Goal: Navigation & Orientation: Find specific page/section

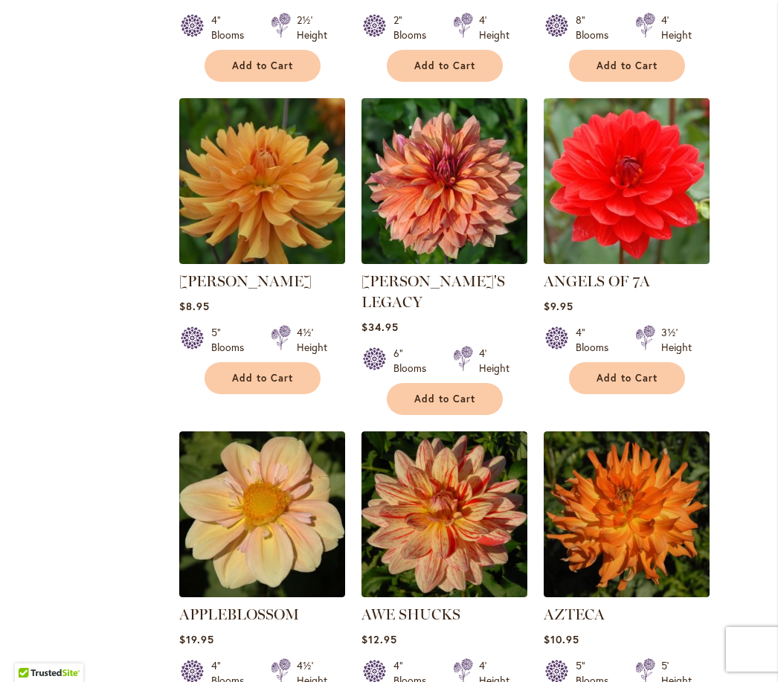
scroll to position [1236, 0]
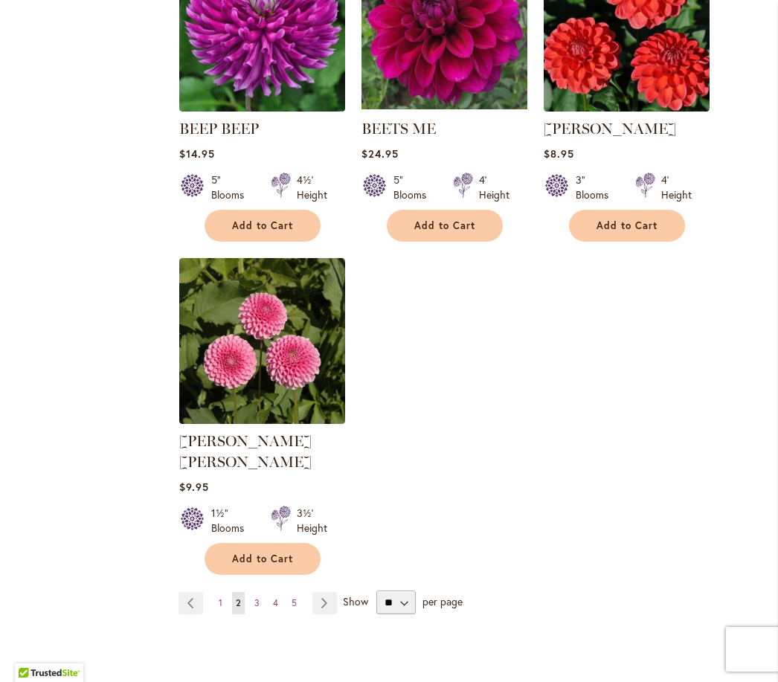
scroll to position [1697, 0]
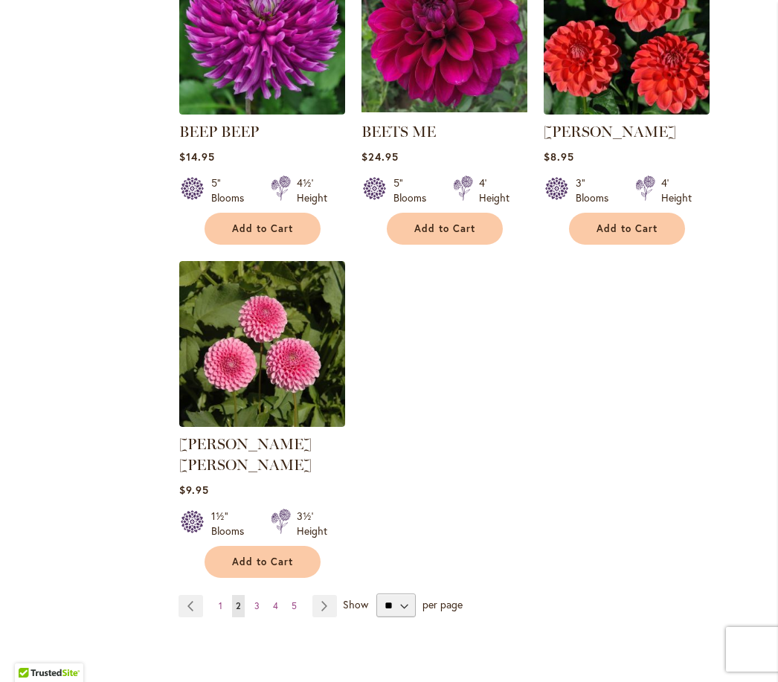
click at [335, 605] on link "Page Next" at bounding box center [324, 606] width 25 height 22
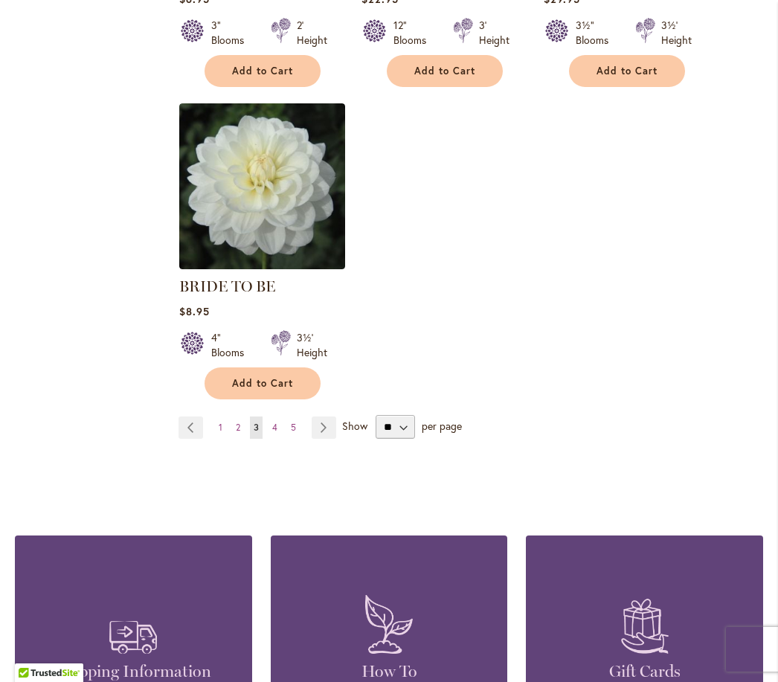
scroll to position [1855, 0]
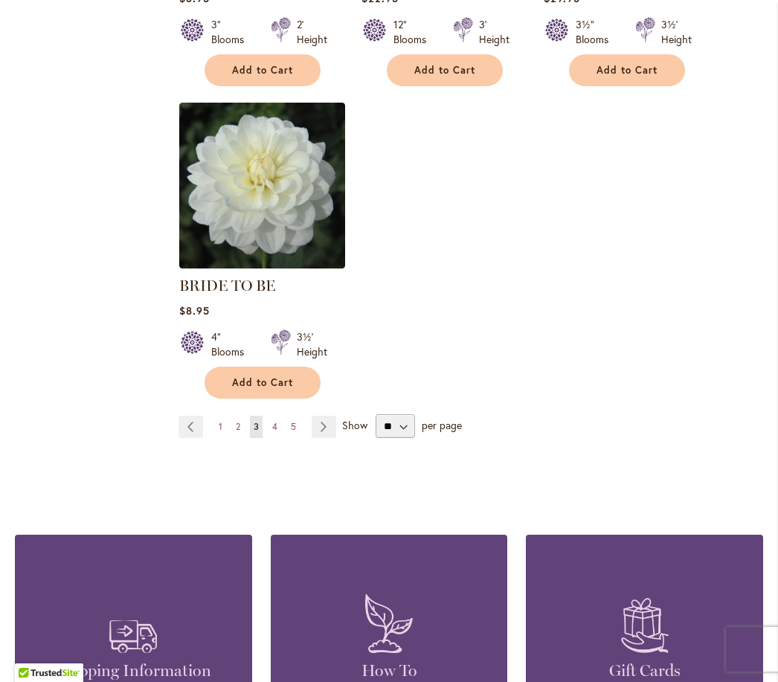
click at [333, 438] on link "Page Next" at bounding box center [324, 427] width 25 height 22
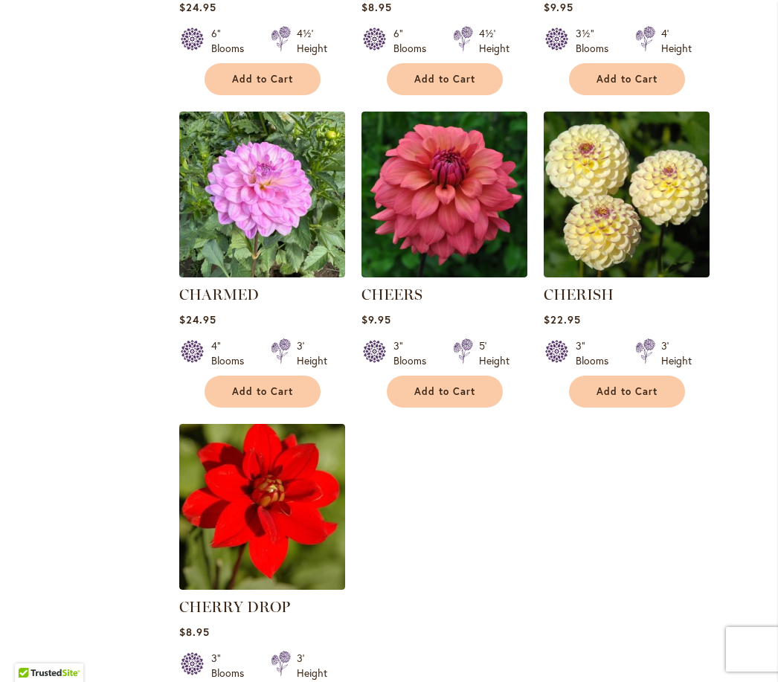
scroll to position [1556, 0]
